Goal: Register for event/course

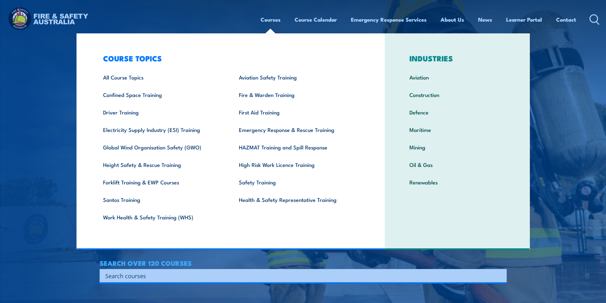
click at [268, 20] on link "Courses" at bounding box center [270, 19] width 20 height 17
click at [135, 78] on link "All Course Topics" at bounding box center [161, 76] width 136 height 17
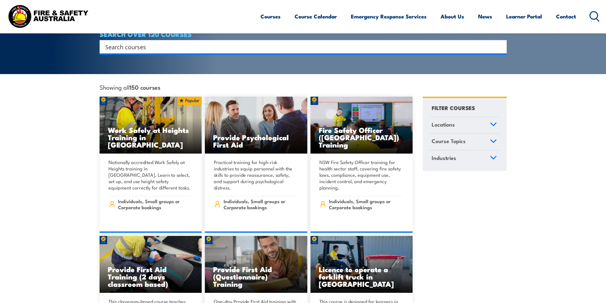
scroll to position [159, 0]
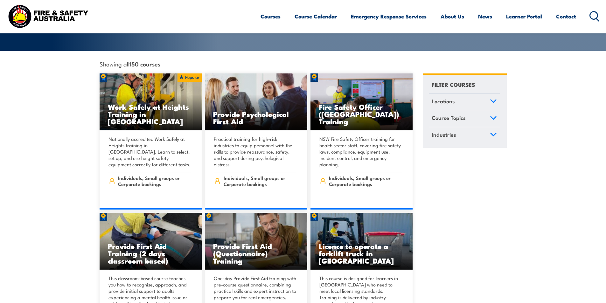
click at [492, 99] on icon at bounding box center [493, 101] width 7 height 4
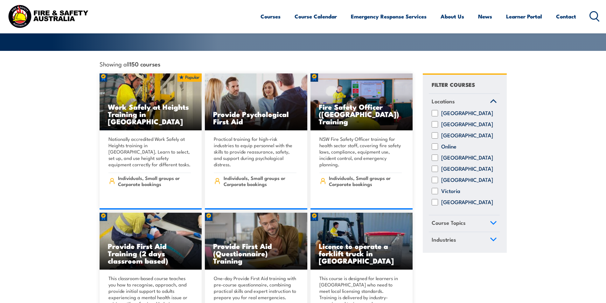
click at [453, 134] on label "Northern Territory" at bounding box center [467, 135] width 52 height 6
click at [438, 134] on input "[GEOGRAPHIC_DATA]" at bounding box center [434, 135] width 6 height 6
checkbox input "true"
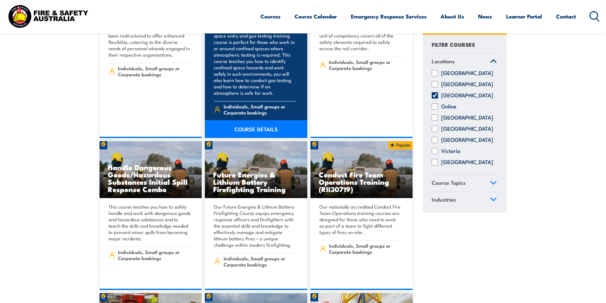
scroll to position [699, 0]
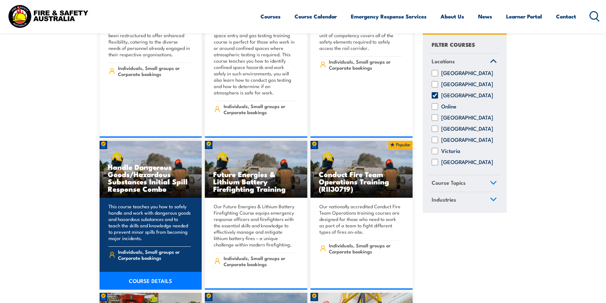
click at [150, 272] on link "COURSE DETAILS" at bounding box center [151, 281] width 102 height 18
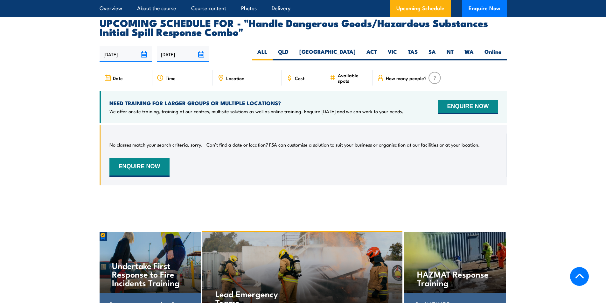
scroll to position [1113, 0]
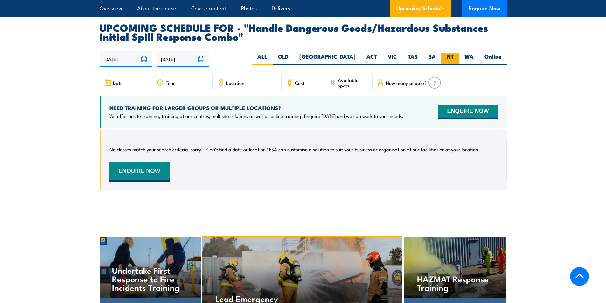
click at [454, 53] on label "NT" at bounding box center [450, 59] width 18 height 12
click at [454, 53] on input "NT" at bounding box center [455, 55] width 4 height 4
radio input "true"
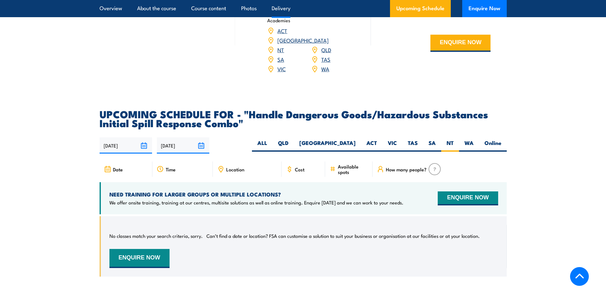
scroll to position [1017, 0]
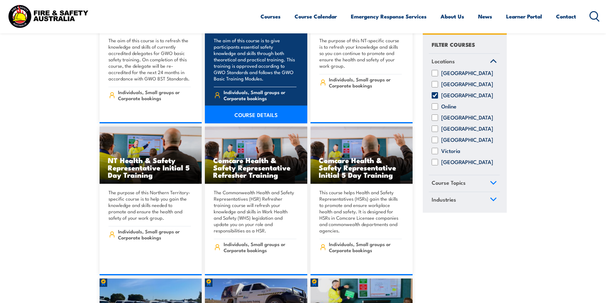
scroll to position [1971, 0]
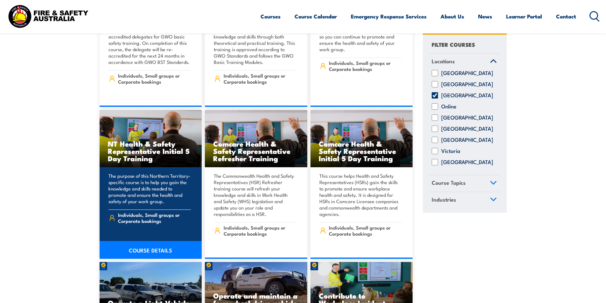
click at [144, 140] on h3 "NT Health & Safety Representative Initial 5 Day Training" at bounding box center [151, 151] width 86 height 22
